Goal: Transaction & Acquisition: Purchase product/service

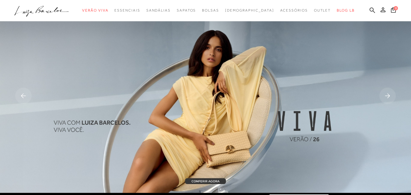
click at [370, 9] on icon at bounding box center [372, 10] width 5 height 6
click at [370, 12] on icon at bounding box center [372, 10] width 5 height 6
click at [365, 10] on ul ".a{fill-rule:evenodd;} Verão Viva Em alta Favoritos das Influenciadoras Apostas…" at bounding box center [201, 10] width 374 height 11
click at [370, 10] on icon at bounding box center [372, 10] width 5 height 6
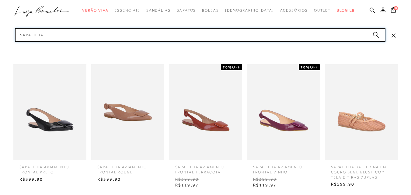
type input "sapatilha"
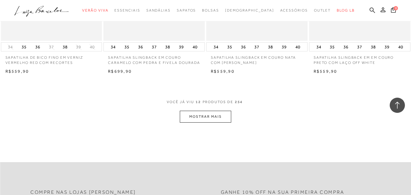
scroll to position [579, 0]
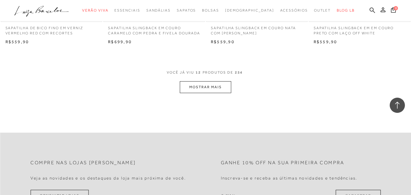
click at [205, 88] on button "MOSTRAR MAIS" at bounding box center [205, 87] width 51 height 12
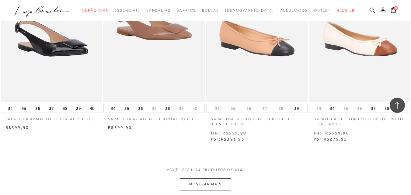
scroll to position [1188, 0]
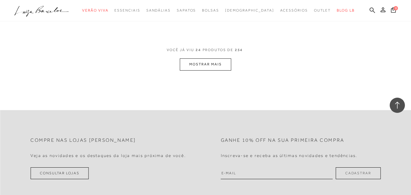
click at [207, 63] on button "MOSTRAR MAIS" at bounding box center [205, 64] width 51 height 12
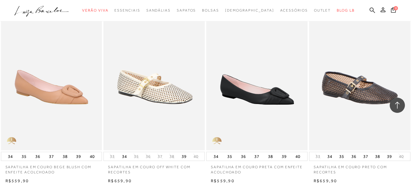
scroll to position [1614, 0]
click at [370, 12] on icon at bounding box center [372, 10] width 5 height 6
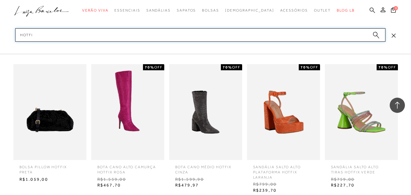
type input "hotfix"
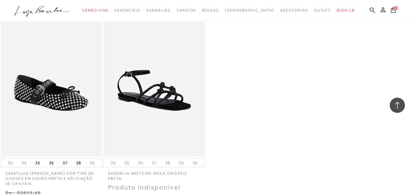
scroll to position [426, 0]
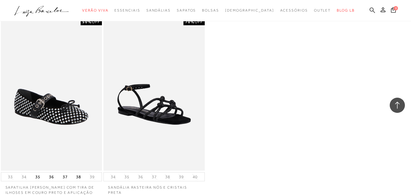
click at [370, 14] on link at bounding box center [372, 11] width 5 height 8
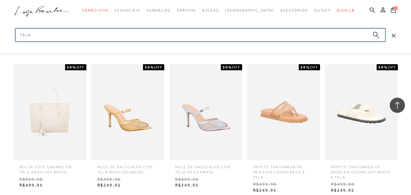
scroll to position [694, 0]
type input "tela"
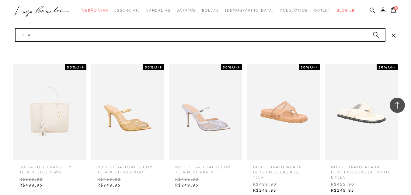
click at [377, 33] on circle "submit" at bounding box center [375, 34] width 4 height 4
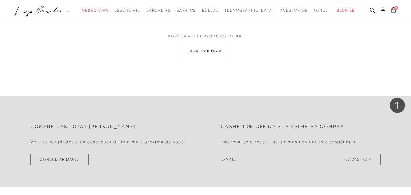
scroll to position [640, 0]
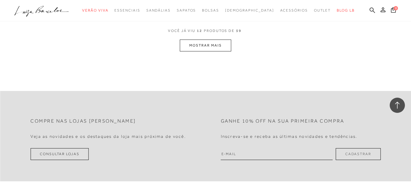
click at [193, 50] on button "MOSTRAR MAIS" at bounding box center [205, 46] width 51 height 12
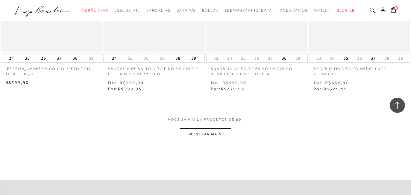
scroll to position [1188, 0]
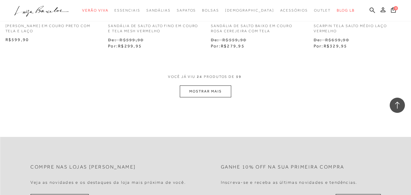
click at [207, 94] on button "MOSTRAR MAIS" at bounding box center [205, 92] width 51 height 12
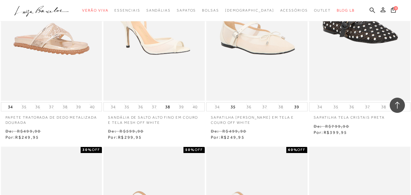
click at [372, 48] on img at bounding box center [360, 25] width 100 height 150
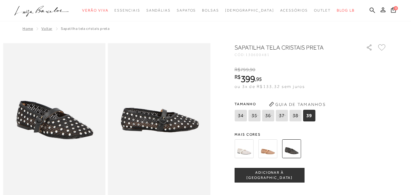
drag, startPoint x: 249, startPoint y: 54, endPoint x: 285, endPoint y: 54, distance: 36.5
click at [285, 54] on div "CÓD: 130600481" at bounding box center [296, 55] width 122 height 4
click at [370, 8] on icon at bounding box center [372, 9] width 5 height 5
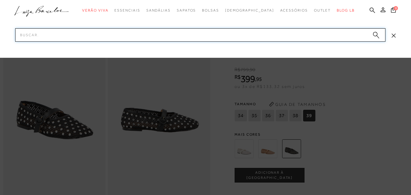
click at [259, 34] on input "Pesquisar" at bounding box center [200, 34] width 371 height 13
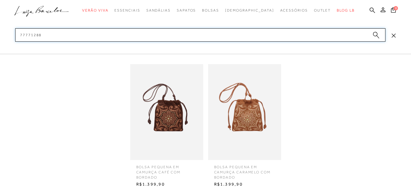
type input "77771288"
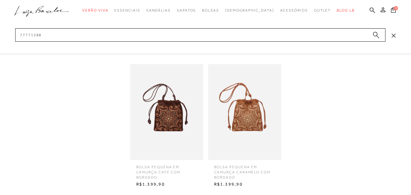
click at [258, 115] on img at bounding box center [244, 112] width 73 height 96
